Goal: Navigation & Orientation: Find specific page/section

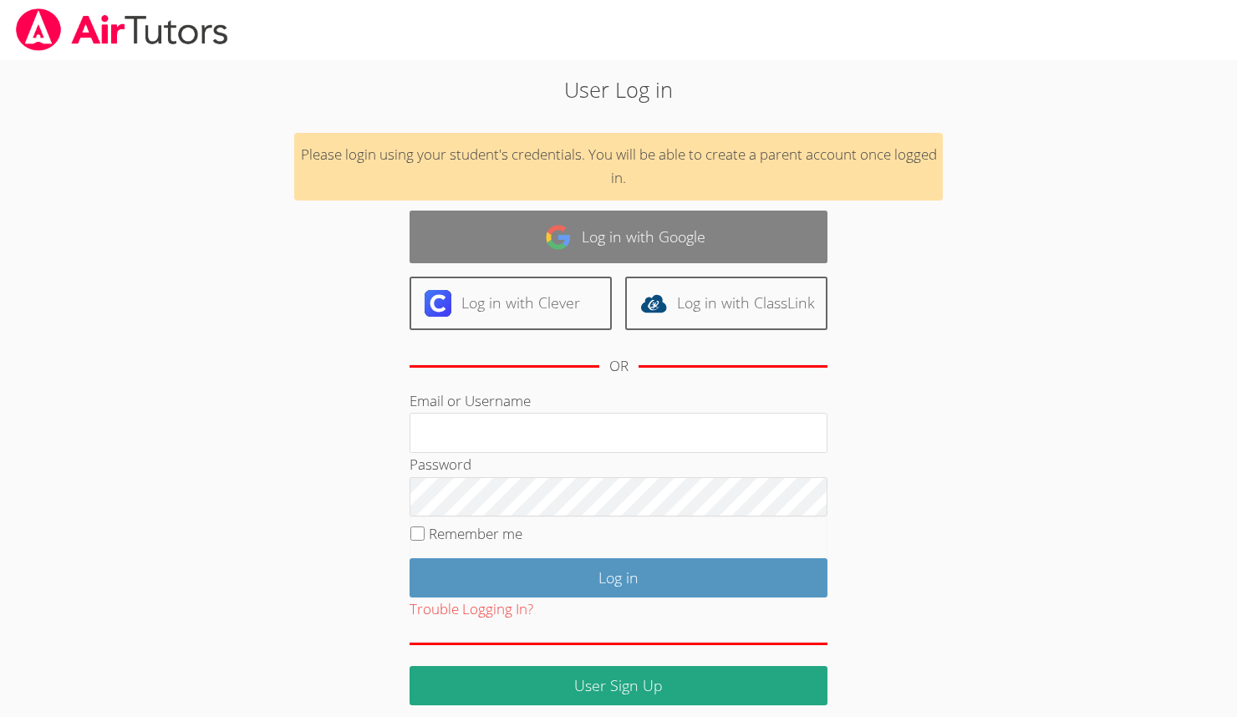
click at [527, 239] on link "Log in with Google" at bounding box center [619, 237] width 418 height 53
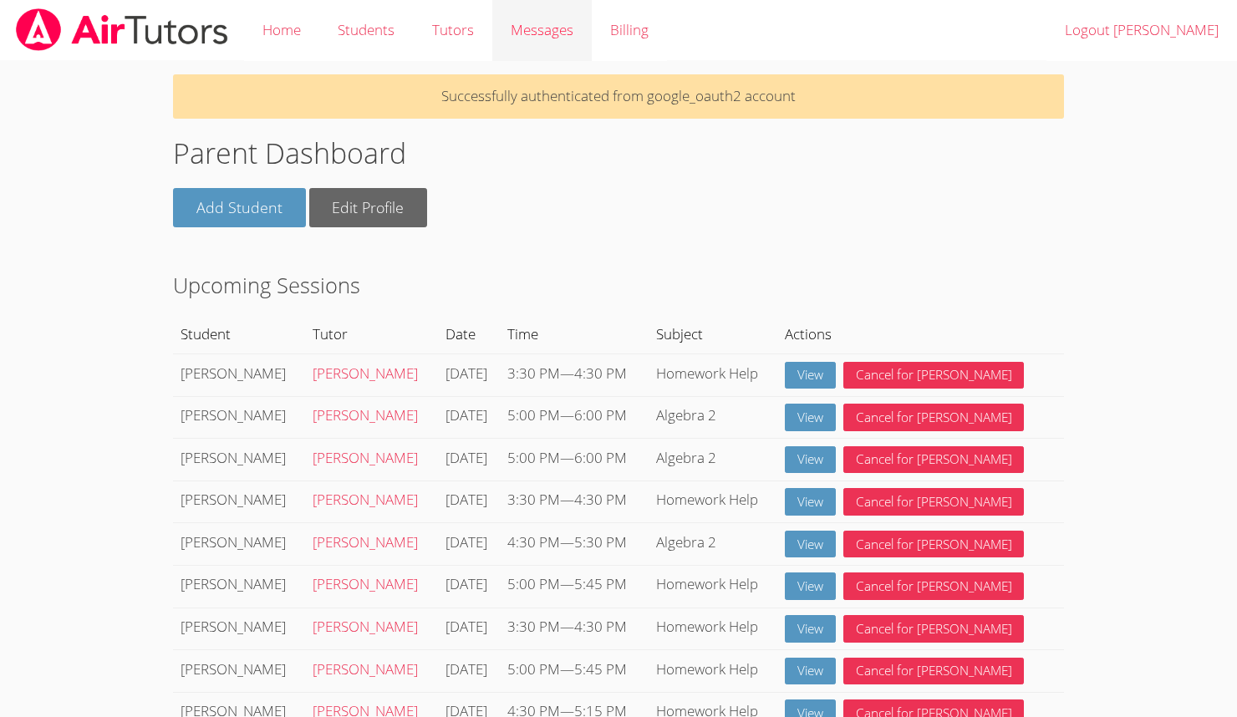
click at [551, 32] on span "Messages" at bounding box center [542, 29] width 63 height 19
